Goal: Transaction & Acquisition: Download file/media

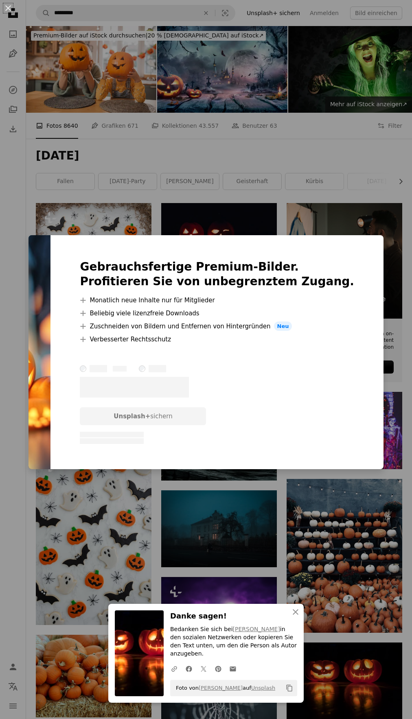
scroll to position [548, 0]
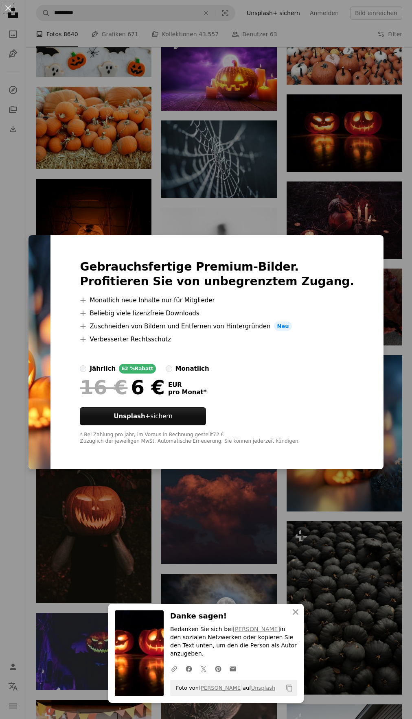
click at [217, 160] on div "An X shape An X shape Schließen Danke sagen! Bedanken Sie sich bei [PERSON_NAME…" at bounding box center [206, 359] width 412 height 719
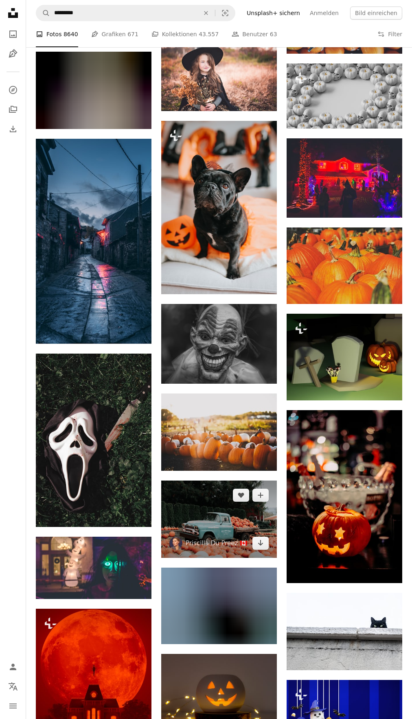
scroll to position [9797, 0]
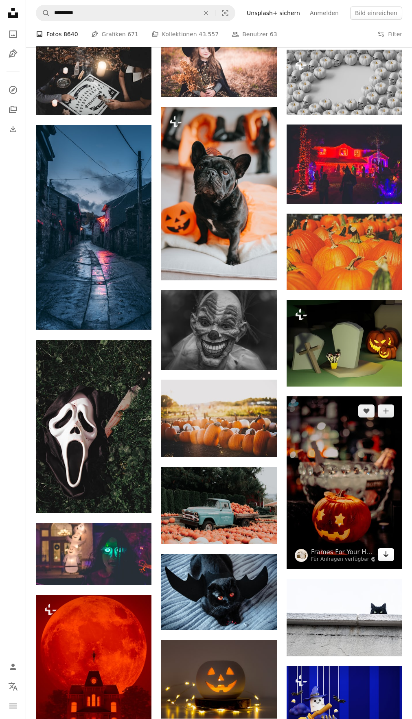
click at [385, 558] on icon "Arrow pointing down" at bounding box center [385, 554] width 7 height 10
